Goal: Information Seeking & Learning: Learn about a topic

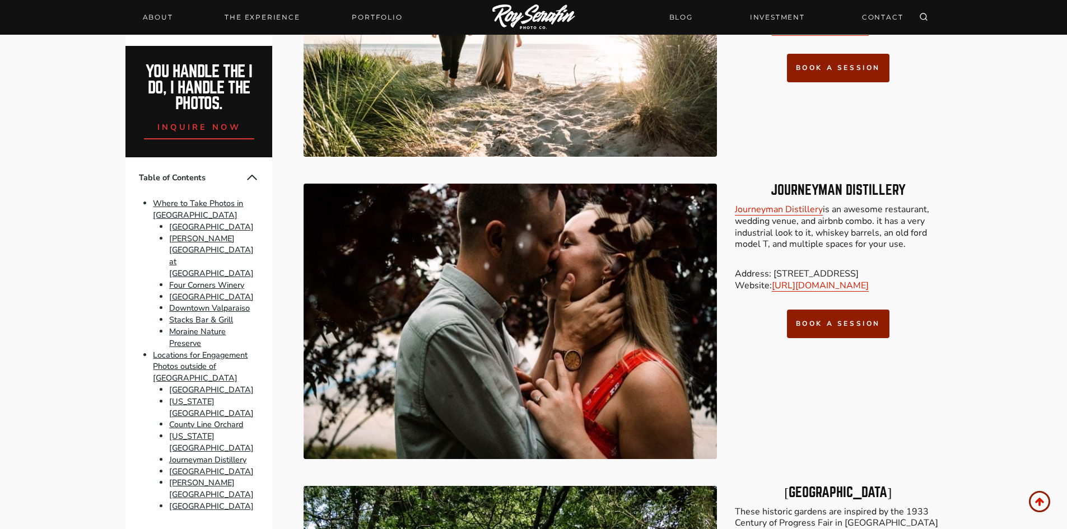
scroll to position [4987, 0]
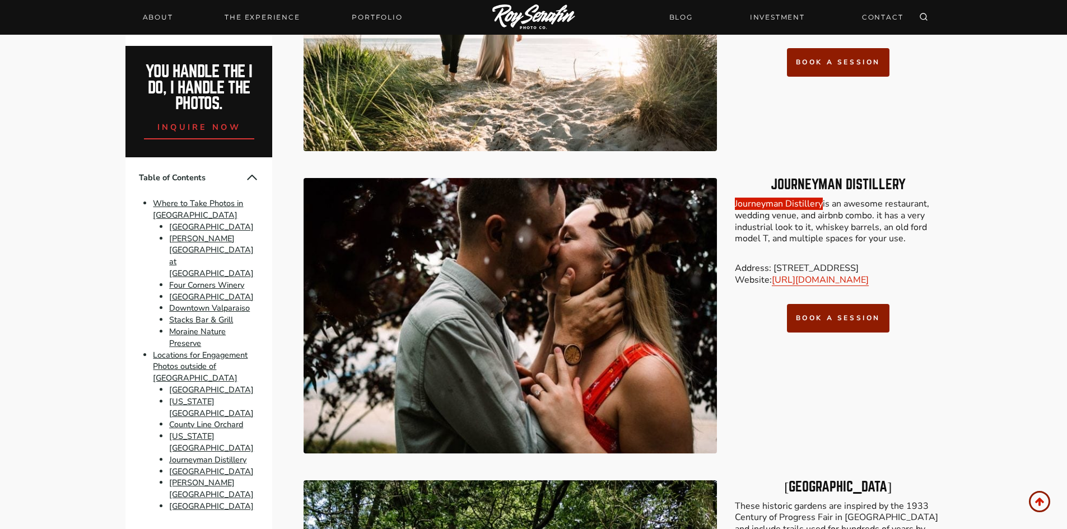
click at [775, 202] on link "Journeyman Distillery" at bounding box center [779, 204] width 88 height 12
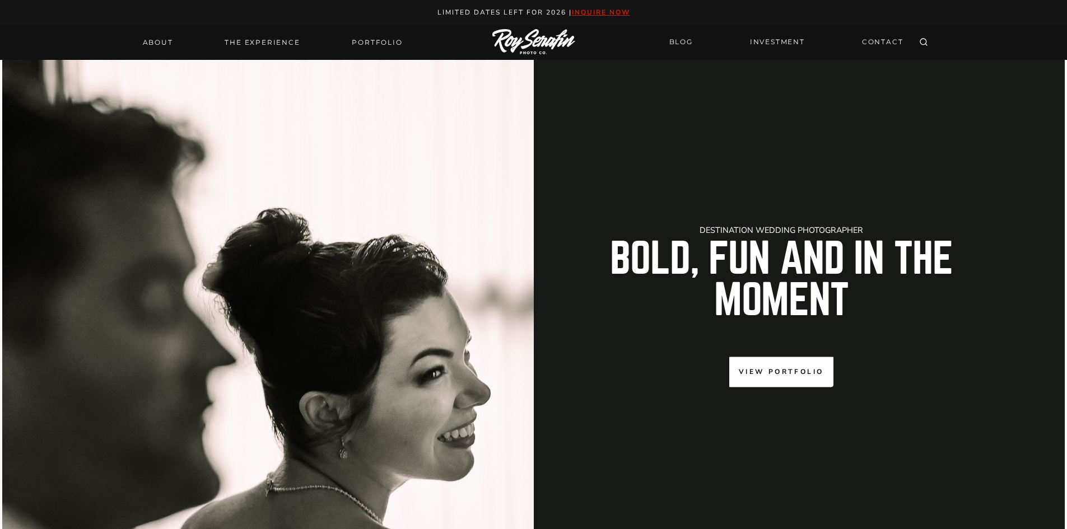
click at [804, 369] on span "View Portfolio" at bounding box center [781, 372] width 85 height 11
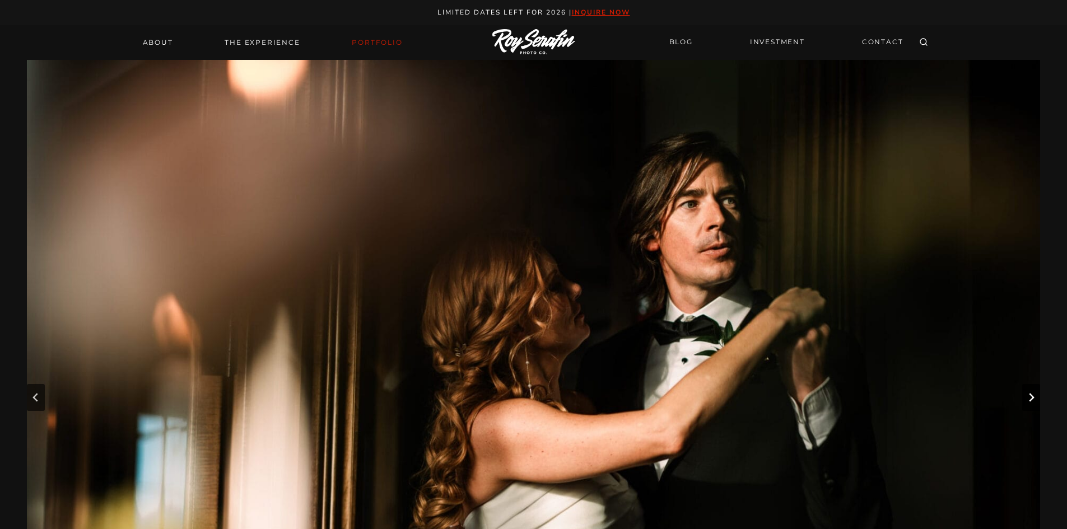
click at [1030, 399] on icon "Next slide" at bounding box center [1031, 397] width 9 height 9
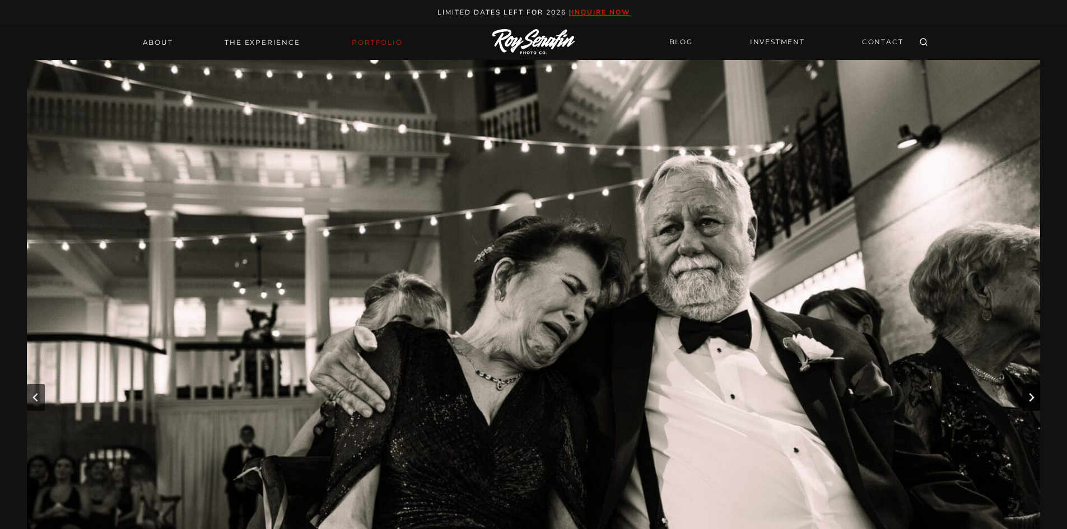
click at [1030, 399] on icon "Next slide" at bounding box center [1031, 397] width 9 height 9
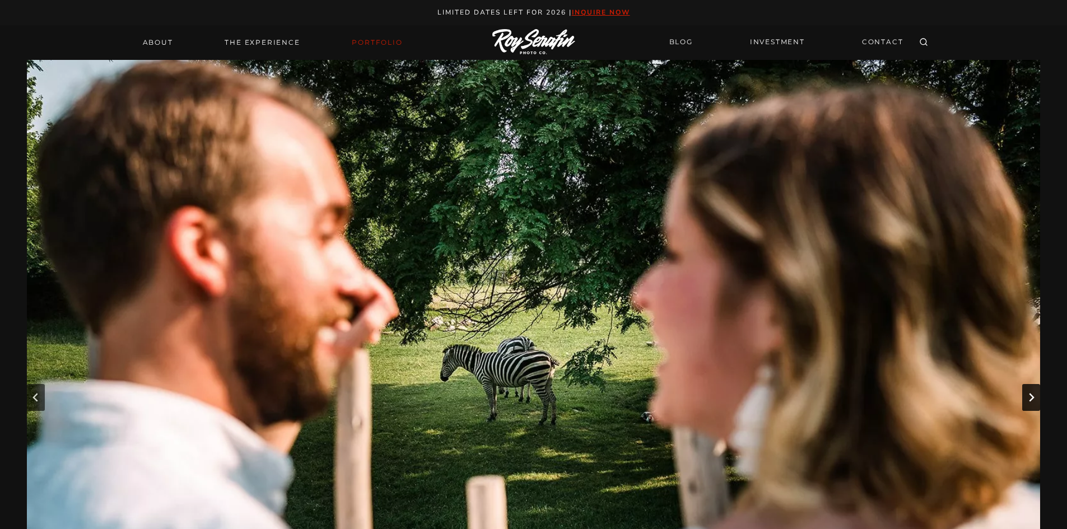
click at [1030, 399] on icon "Next slide" at bounding box center [1031, 397] width 9 height 9
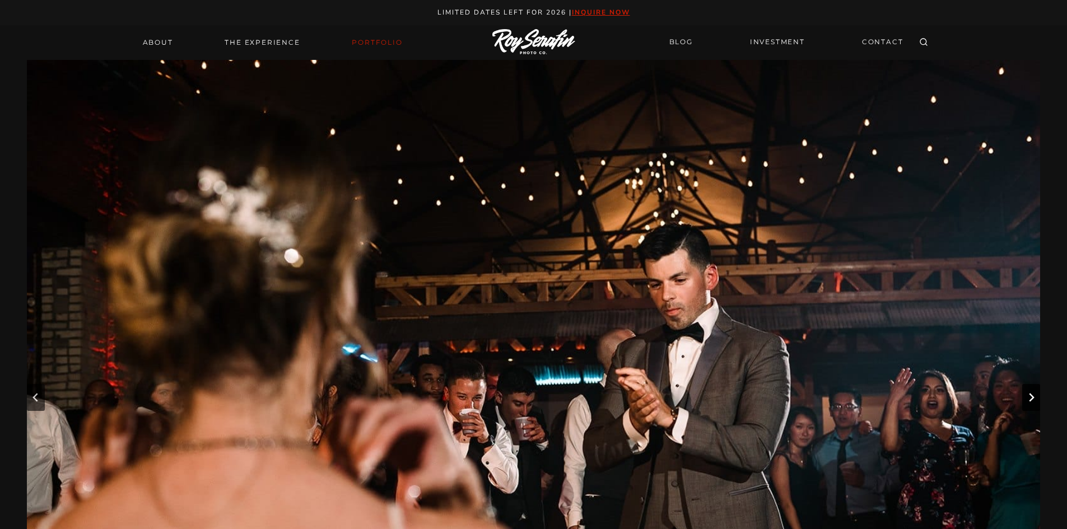
click at [1030, 399] on icon "Next slide" at bounding box center [1031, 397] width 9 height 9
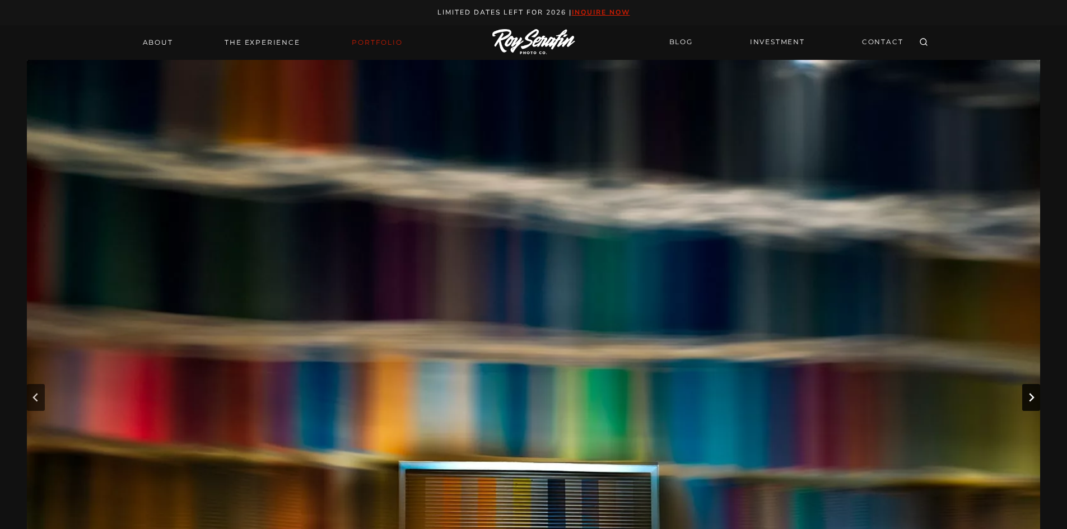
click at [1030, 399] on icon "Next slide" at bounding box center [1031, 397] width 9 height 9
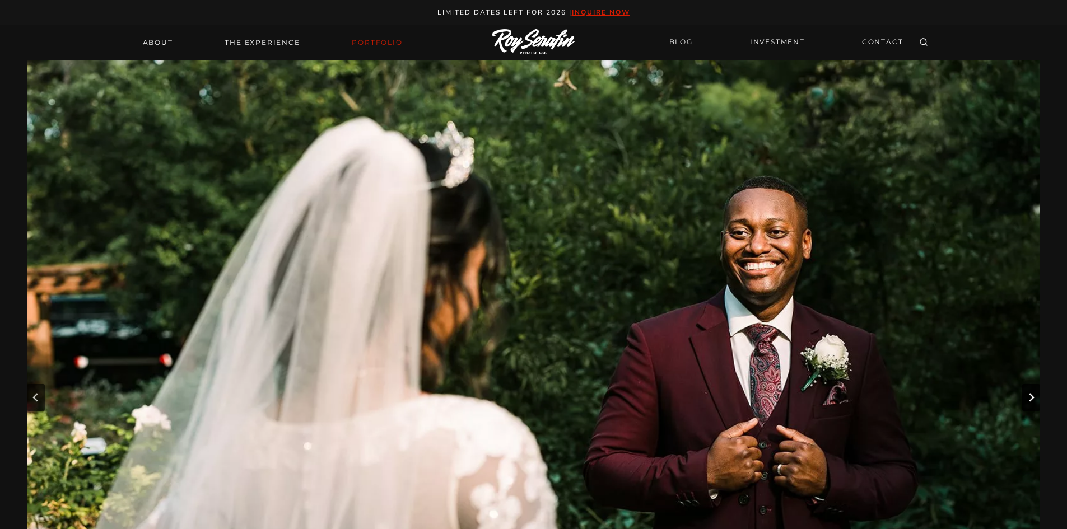
click at [1030, 399] on icon "Next slide" at bounding box center [1031, 397] width 9 height 9
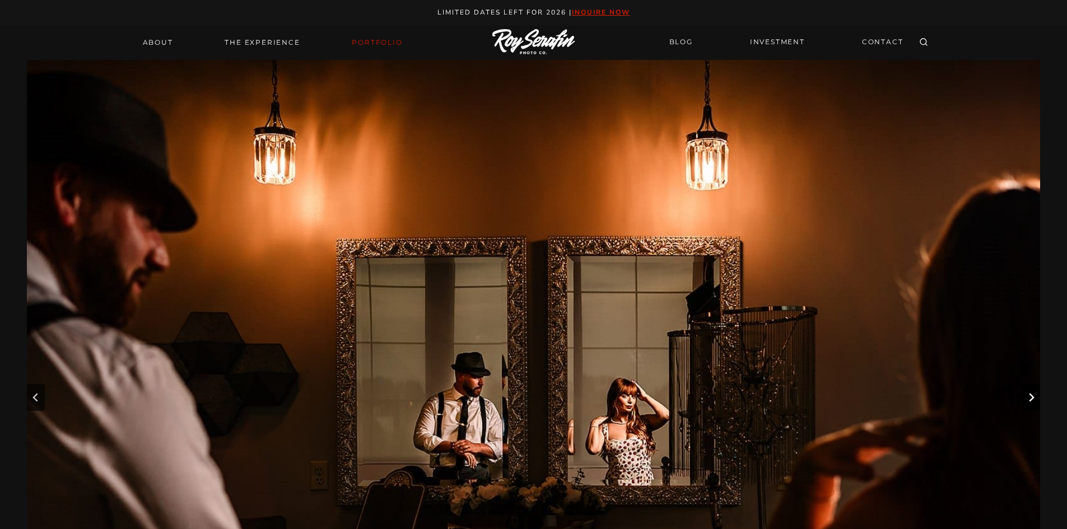
click at [1030, 399] on icon "Next slide" at bounding box center [1031, 397] width 9 height 9
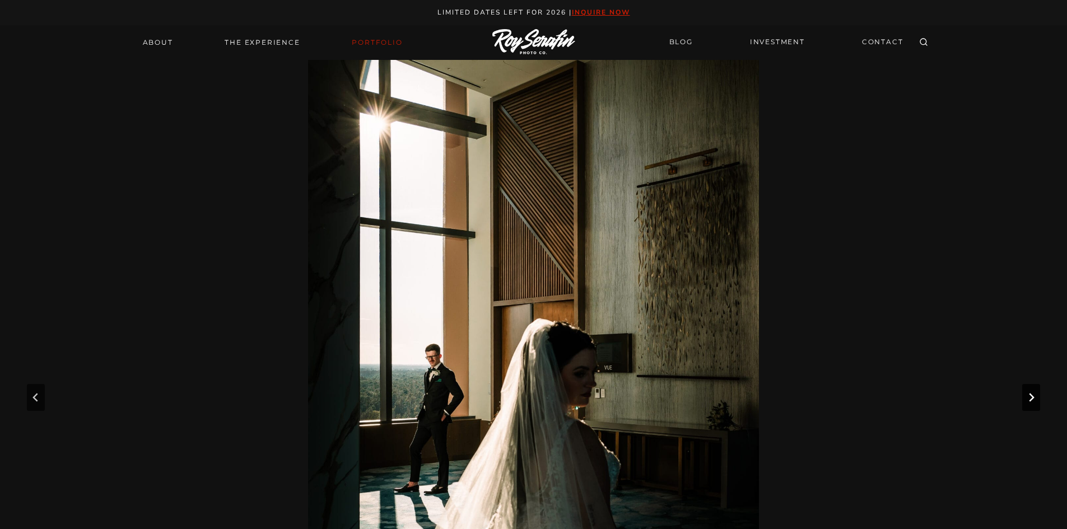
click at [1030, 399] on icon "Next slide" at bounding box center [1031, 397] width 9 height 9
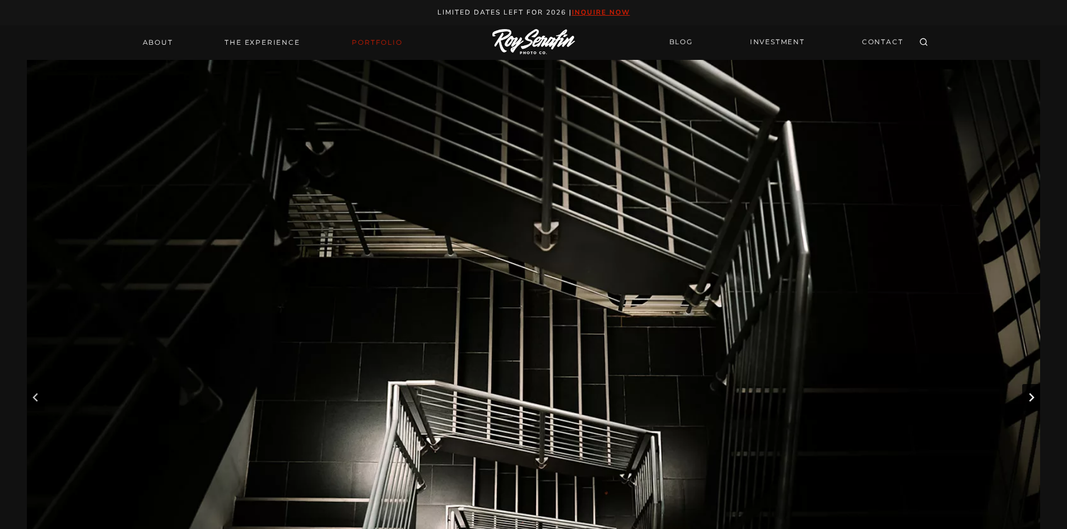
click at [1030, 399] on icon "Next slide" at bounding box center [1031, 397] width 9 height 9
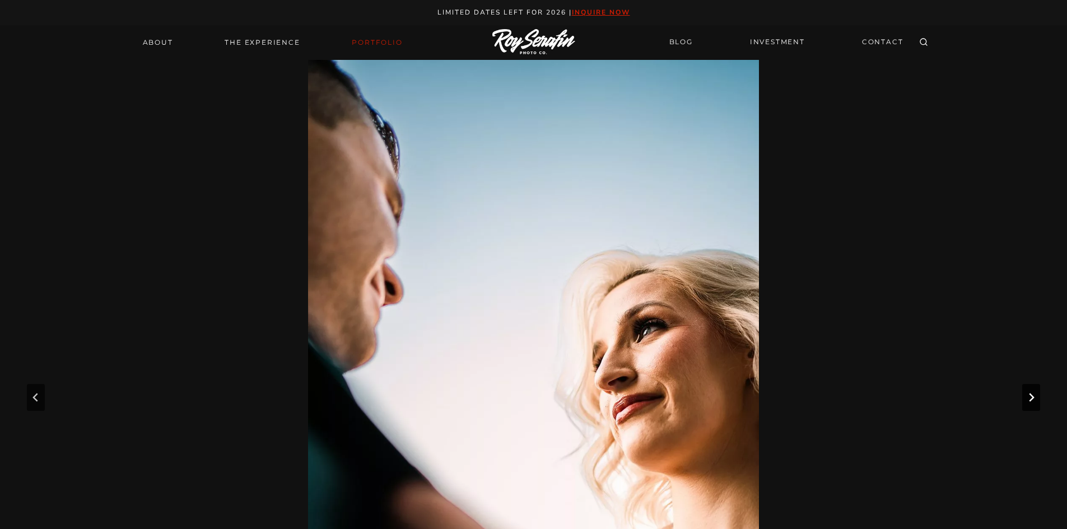
click at [1030, 399] on icon "Next slide" at bounding box center [1031, 397] width 9 height 9
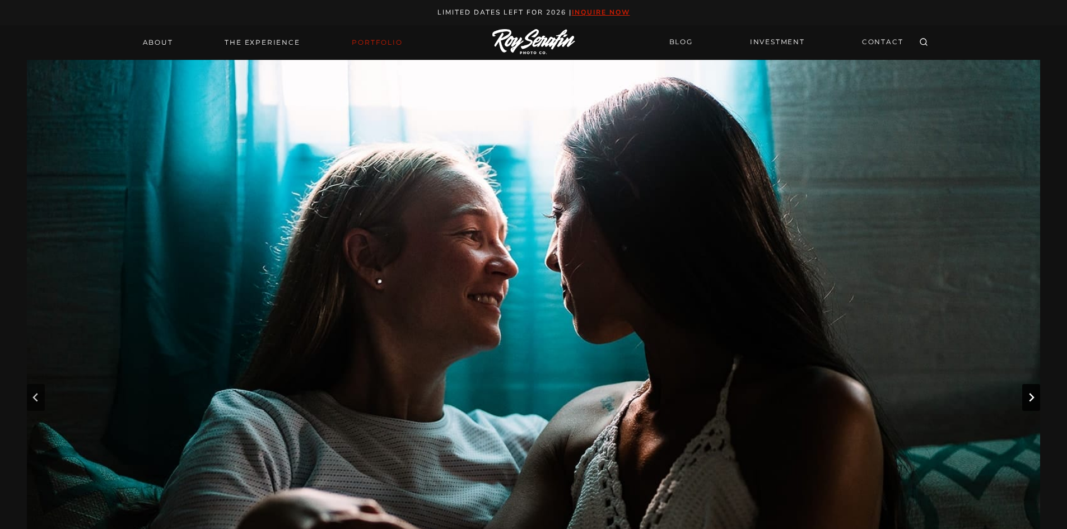
click at [1030, 399] on icon "Next slide" at bounding box center [1031, 397] width 9 height 9
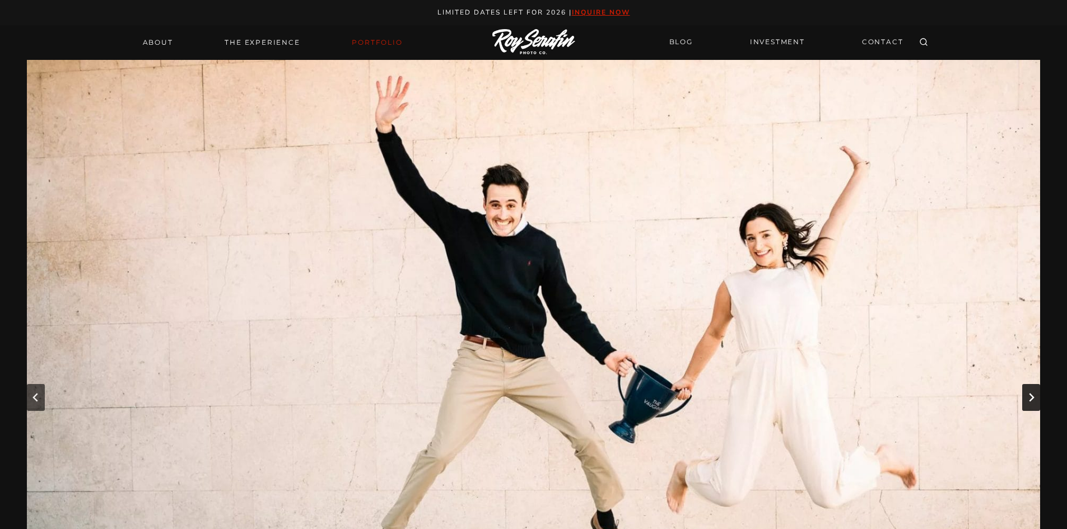
click at [1030, 399] on icon "Next slide" at bounding box center [1031, 397] width 9 height 9
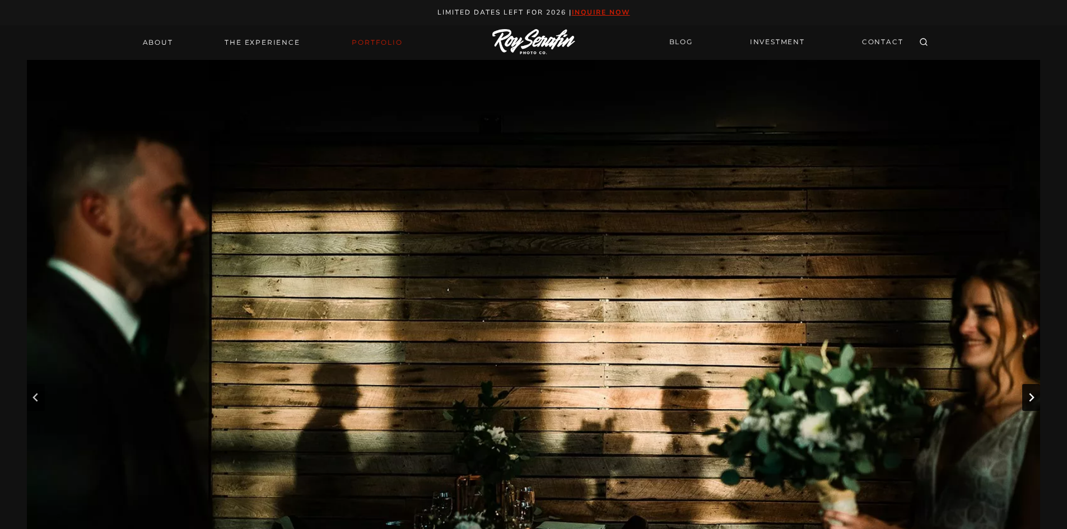
click at [1030, 399] on icon "Next slide" at bounding box center [1031, 397] width 9 height 9
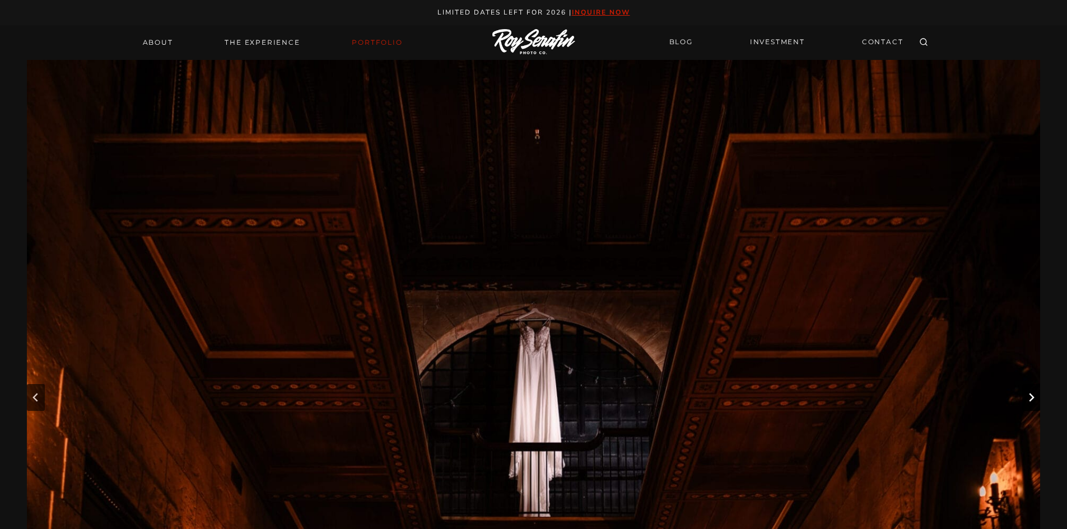
click at [1030, 399] on icon "Next slide" at bounding box center [1031, 397] width 9 height 9
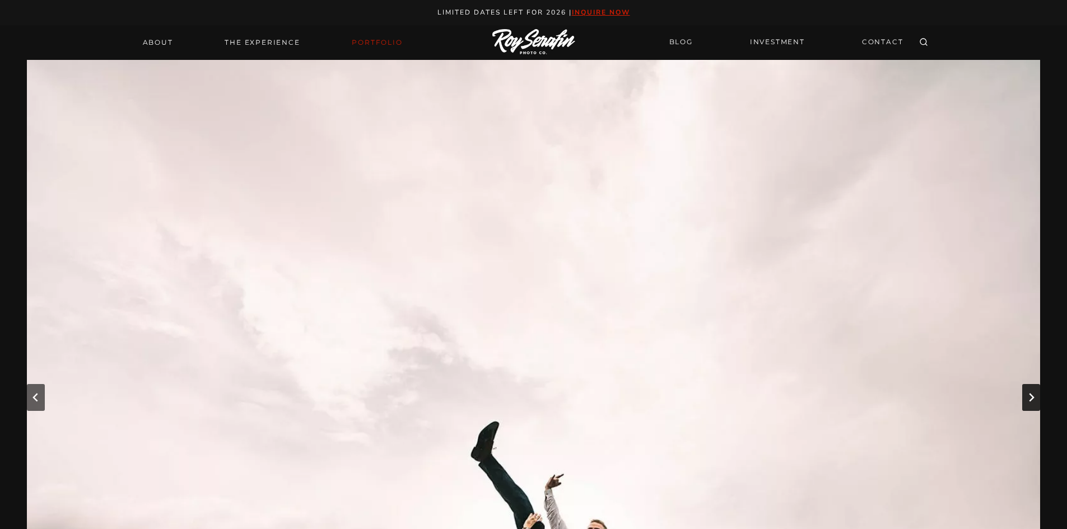
click at [1030, 399] on icon "Next slide" at bounding box center [1031, 397] width 9 height 9
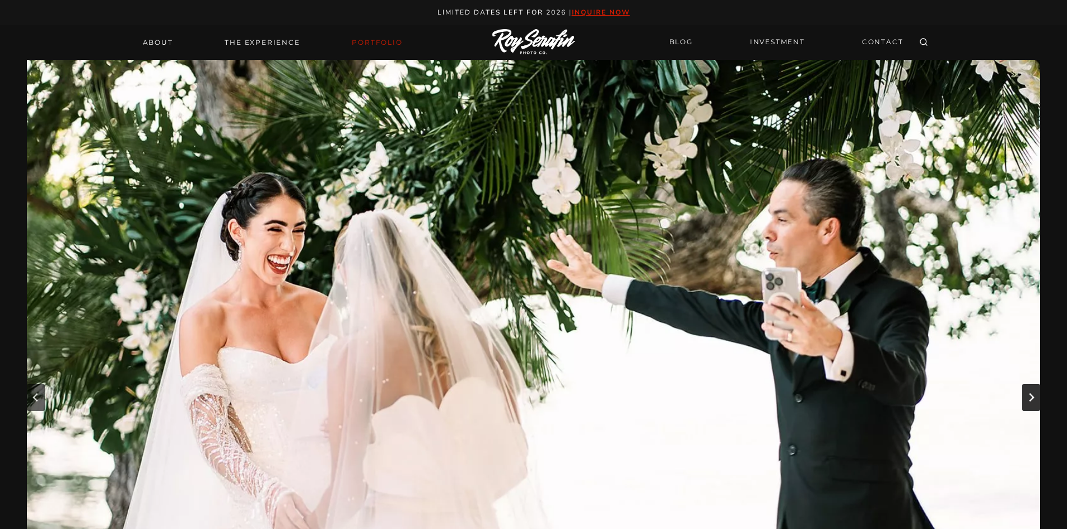
click at [1030, 399] on icon "Next slide" at bounding box center [1031, 397] width 9 height 9
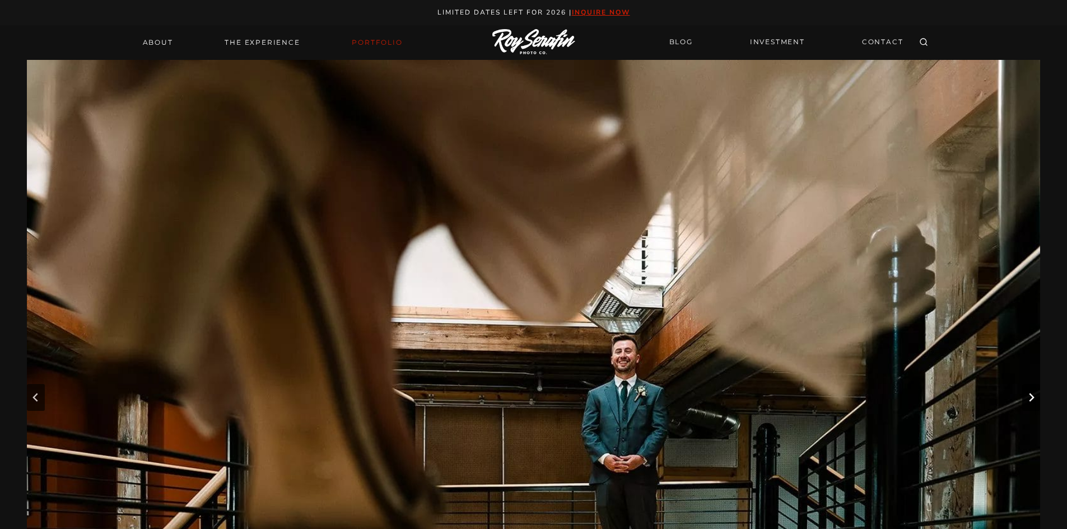
click at [1030, 399] on icon "Next slide" at bounding box center [1031, 397] width 9 height 9
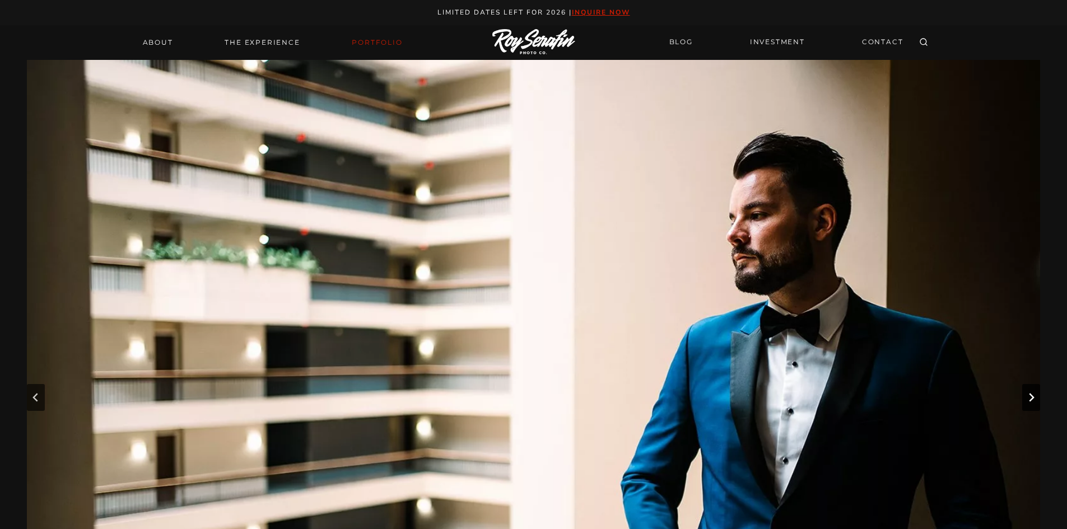
click at [1030, 399] on icon "Next slide" at bounding box center [1031, 397] width 9 height 9
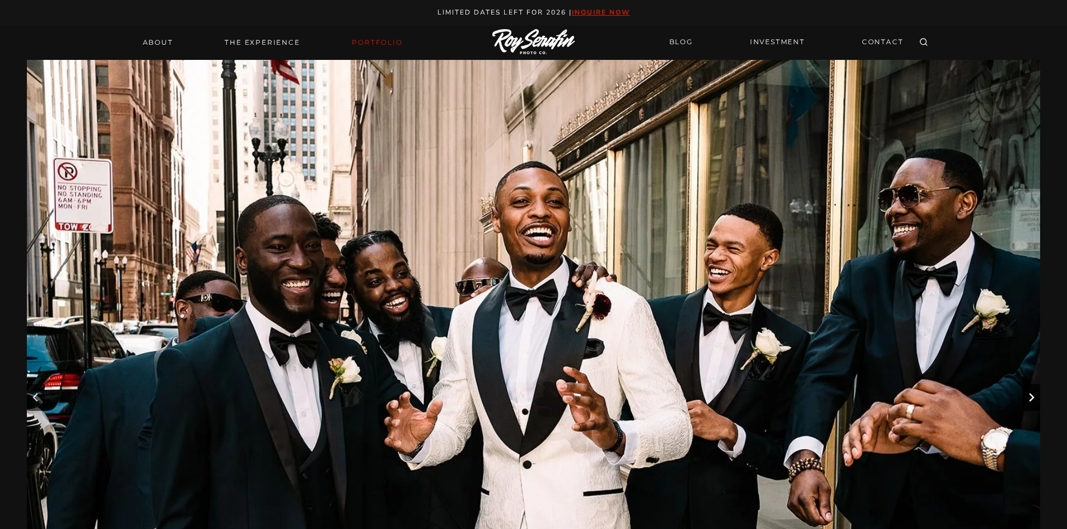
click at [1030, 399] on icon "Next slide" at bounding box center [1031, 397] width 9 height 9
